Goal: Check status: Check status

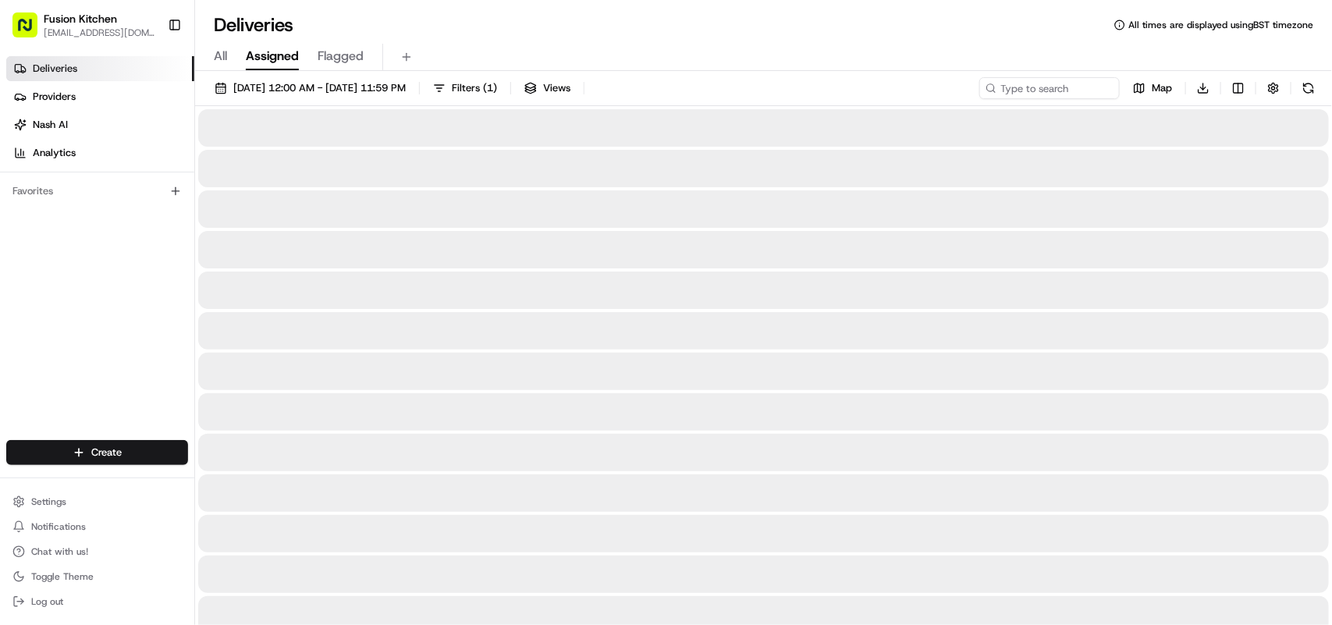
click at [283, 63] on span "Assigned" at bounding box center [272, 56] width 53 height 19
